Goal: Check status: Check status

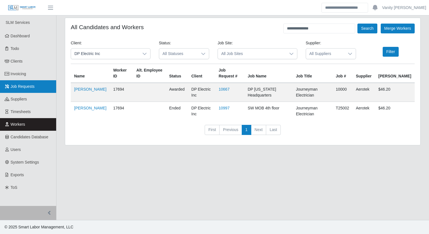
click at [27, 88] on span "Job Requests" at bounding box center [23, 86] width 24 height 4
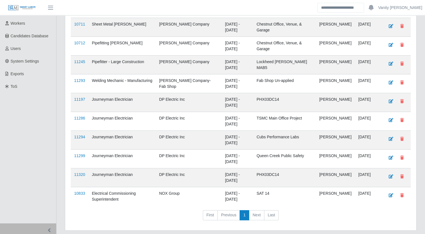
scroll to position [123, 0]
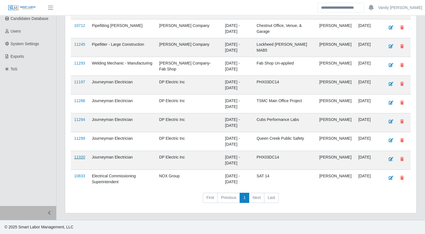
click at [76, 159] on link "11320" at bounding box center [79, 157] width 11 height 4
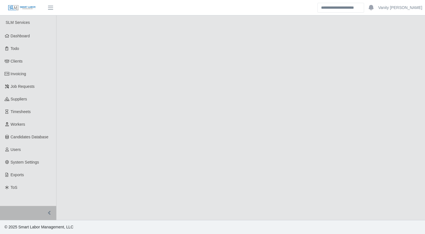
select select "****"
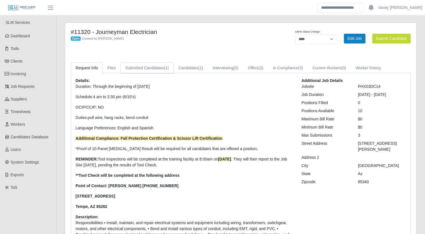
click at [153, 68] on link "Submitted Candidates (1)" at bounding box center [146, 68] width 53 height 11
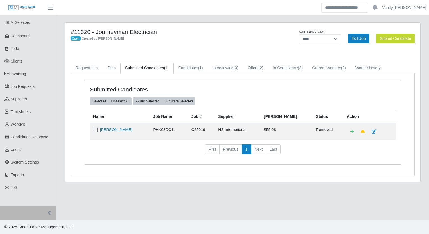
click at [208, 178] on div "#11320 - Journeyman Electrician Open Created by Jerrin Jaramillo Admin Status C…" at bounding box center [242, 102] width 355 height 159
